Goal: Task Accomplishment & Management: Complete application form

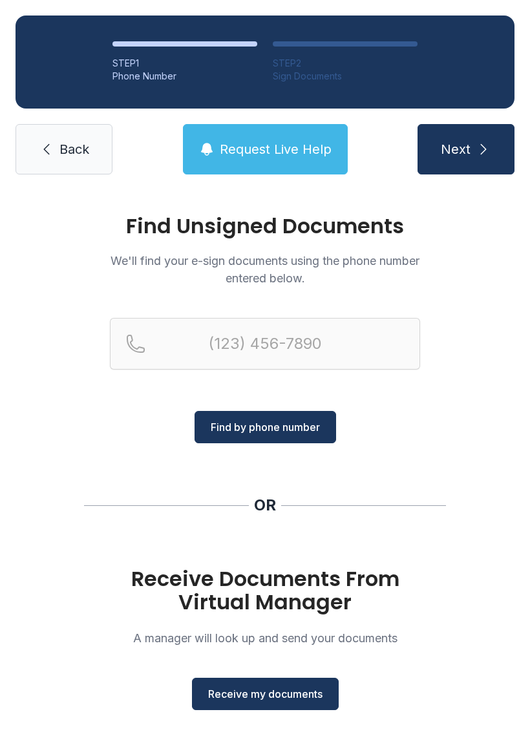
click at [286, 678] on button "Receive my documents" at bounding box center [265, 693] width 147 height 32
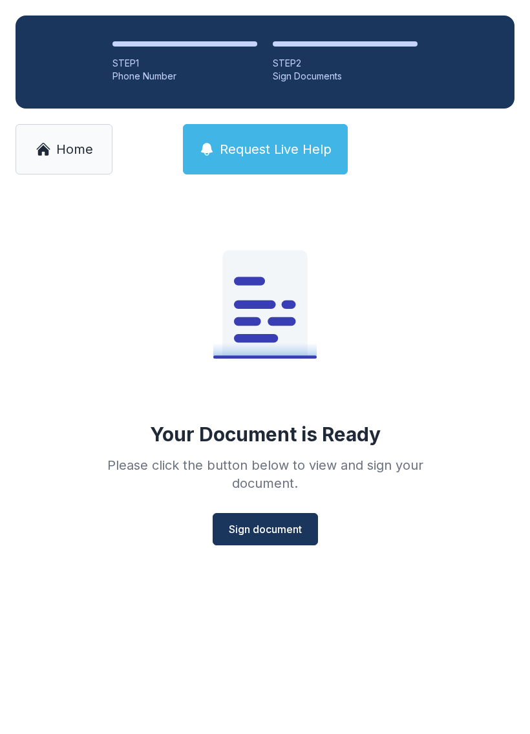
click at [274, 530] on span "Sign document" at bounding box center [265, 528] width 73 height 15
click at [67, 138] on link "Home" at bounding box center [63, 149] width 97 height 50
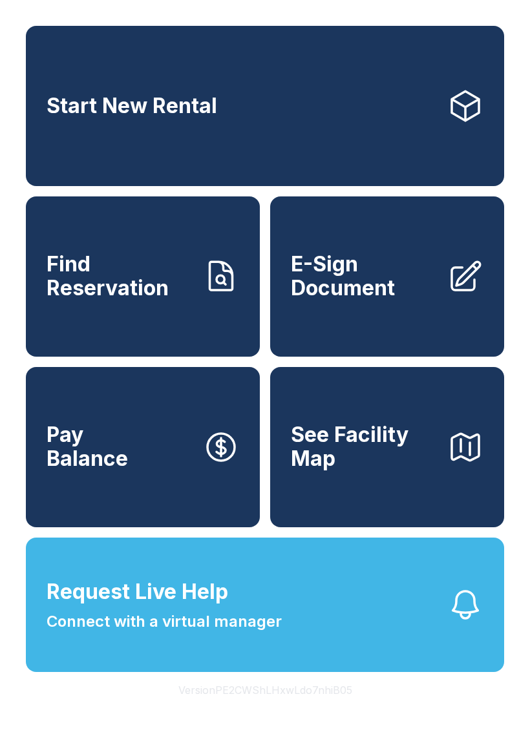
click at [378, 284] on span "E-Sign Document" at bounding box center [364, 275] width 146 height 47
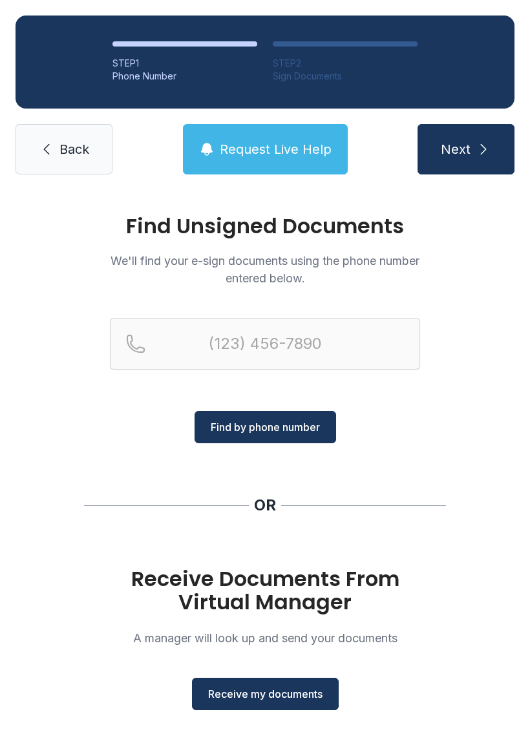
click at [267, 696] on span "Receive my documents" at bounding box center [265, 693] width 114 height 15
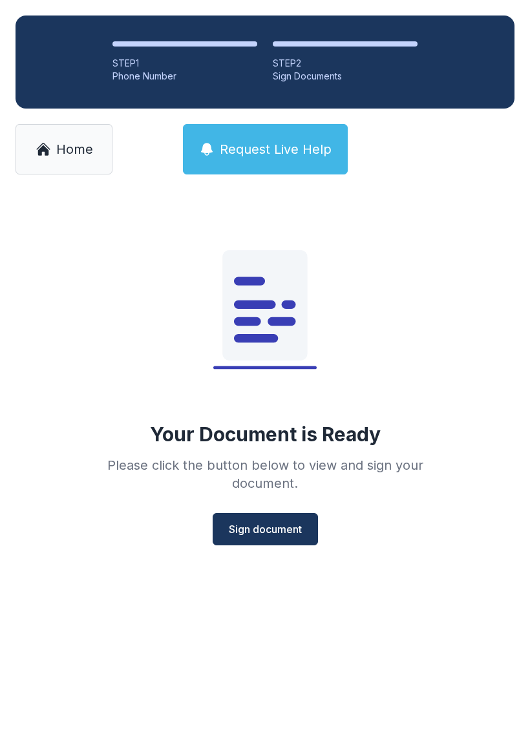
click at [268, 525] on span "Sign document" at bounding box center [265, 528] width 73 height 15
click at [79, 147] on span "Home" at bounding box center [74, 149] width 37 height 18
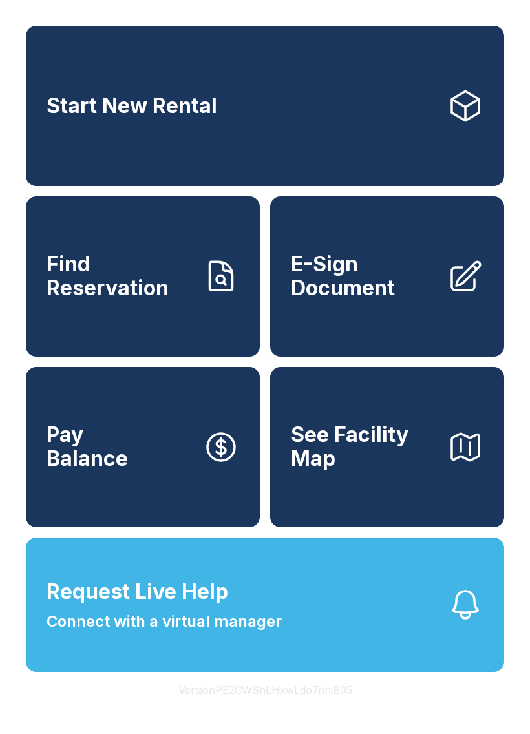
click at [360, 296] on span "E-Sign Document" at bounding box center [364, 275] width 146 height 47
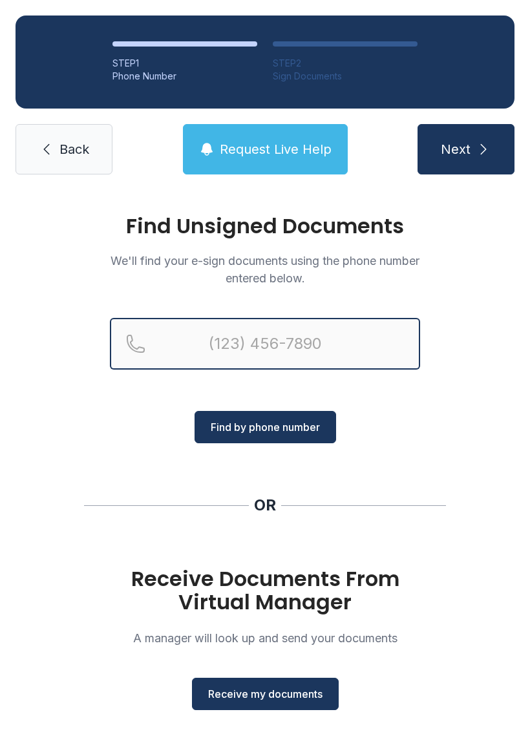
click at [289, 338] on input "Reservation phone number" at bounding box center [265, 344] width 310 height 52
type input "[PHONE_NUMBER]"
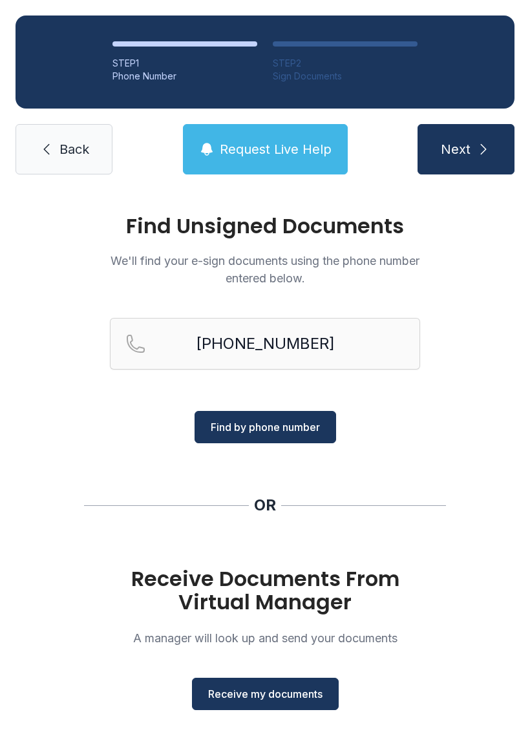
click at [304, 425] on span "Find by phone number" at bounding box center [265, 426] width 109 height 15
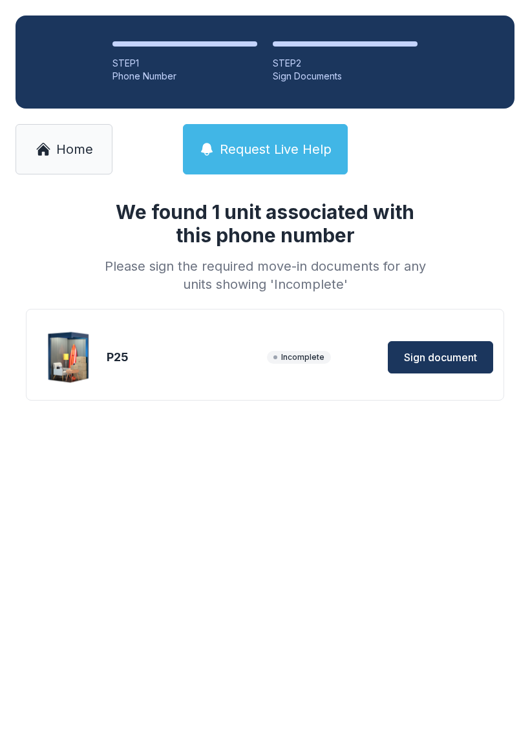
click at [439, 357] on span "Sign document" at bounding box center [440, 356] width 73 height 15
